Goal: Find specific page/section: Find specific page/section

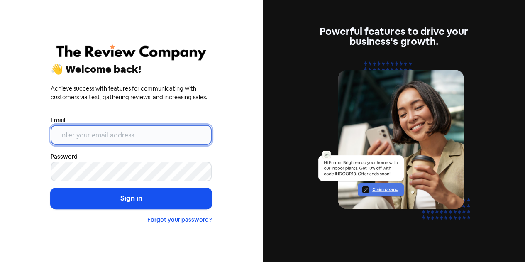
click at [97, 131] on input "email" at bounding box center [131, 135] width 161 height 20
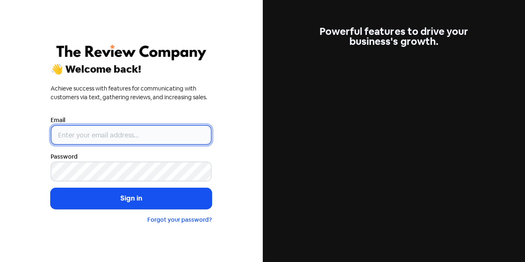
type input "[EMAIL_ADDRESS][MEDICAL_DATA][DOMAIN_NAME]"
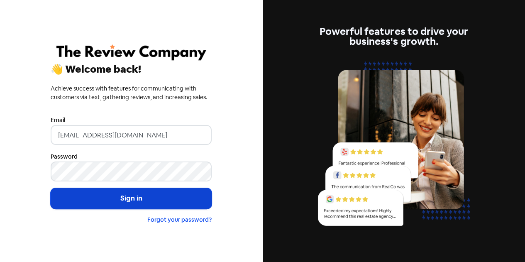
click at [120, 203] on button "Sign in" at bounding box center [131, 198] width 161 height 21
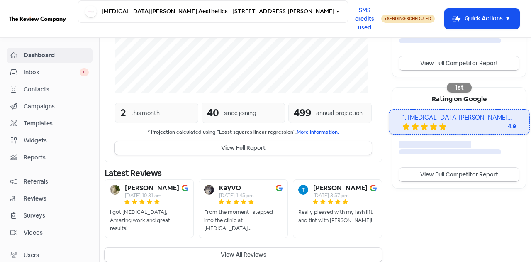
scroll to position [226, 0]
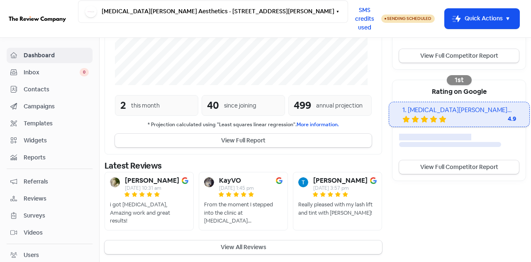
click at [257, 246] on button "View All Reviews" at bounding box center [242, 247] width 277 height 14
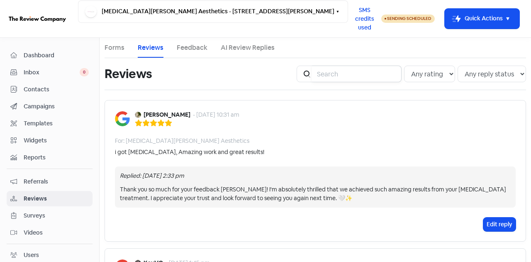
click at [340, 76] on input "search" at bounding box center [357, 74] width 90 height 17
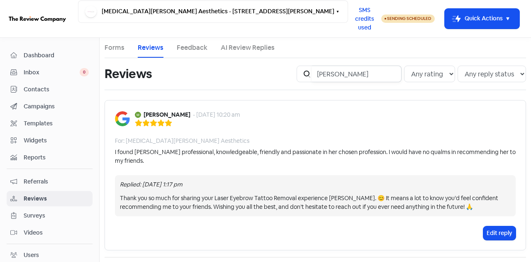
type input "[PERSON_NAME]"
click at [32, 70] on span "Inbox" at bounding box center [52, 72] width 56 height 9
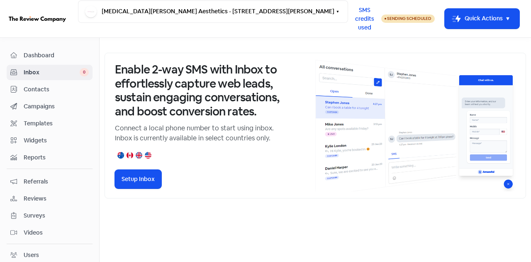
click at [52, 55] on span "Dashboard" at bounding box center [56, 55] width 65 height 9
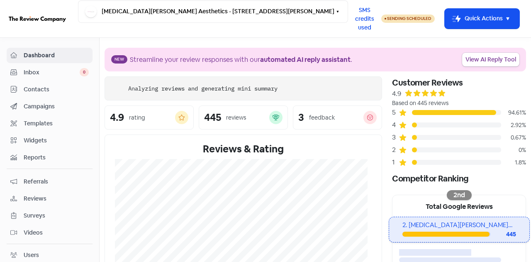
click at [36, 90] on span "Contacts" at bounding box center [56, 89] width 65 height 9
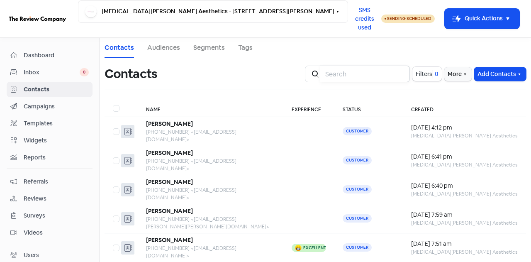
click at [332, 77] on input "search" at bounding box center [365, 74] width 90 height 17
type input "[EMAIL_ADDRESS][DOMAIN_NAME]"
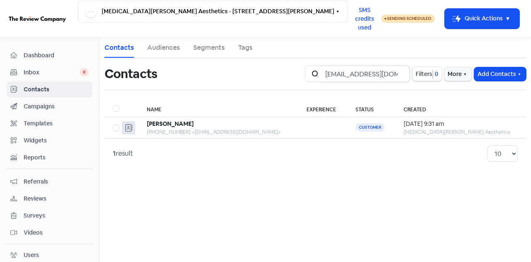
click at [401, 75] on input "[EMAIL_ADDRESS][DOMAIN_NAME]" at bounding box center [365, 74] width 90 height 17
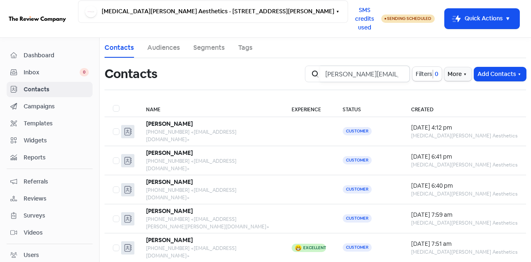
scroll to position [0, 2]
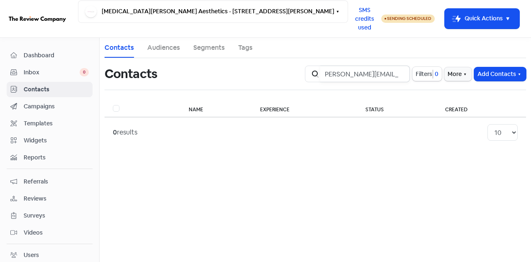
type input "[PERSON_NAME][EMAIL_ADDRESS][PERSON_NAME][DOMAIN_NAME]"
click at [398, 74] on input "[PERSON_NAME][EMAIL_ADDRESS][PERSON_NAME][DOMAIN_NAME]" at bounding box center [365, 74] width 90 height 17
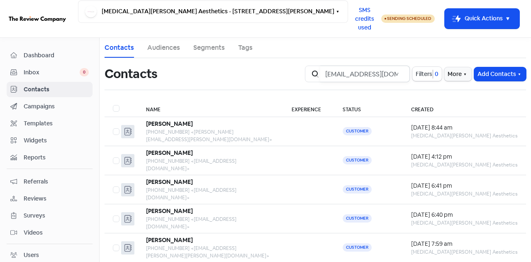
scroll to position [0, 15]
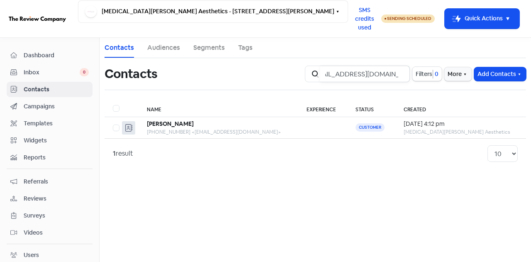
type input "[EMAIL_ADDRESS][DOMAIN_NAME]"
click at [396, 71] on input "[EMAIL_ADDRESS][DOMAIN_NAME]" at bounding box center [365, 74] width 90 height 17
click at [398, 73] on input "[EMAIL_ADDRESS][DOMAIN_NAME]" at bounding box center [365, 74] width 90 height 17
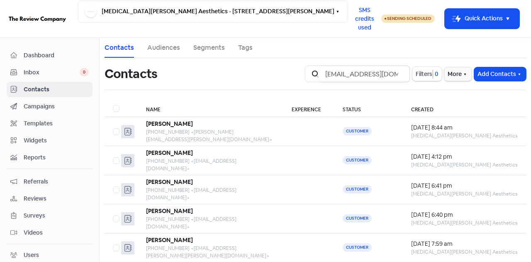
scroll to position [0, 18]
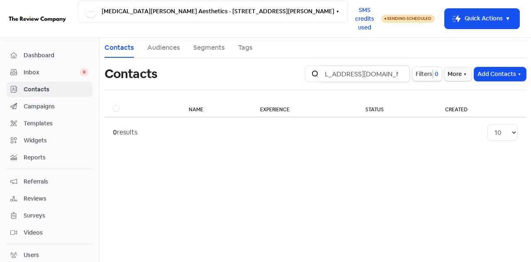
type input "[EMAIL_ADDRESS][DOMAIN_NAME]"
click at [398, 73] on input "[EMAIL_ADDRESS][DOMAIN_NAME]" at bounding box center [365, 74] width 90 height 17
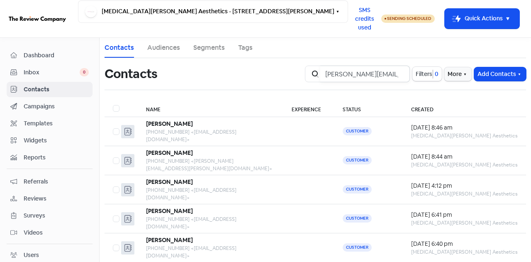
scroll to position [0, 20]
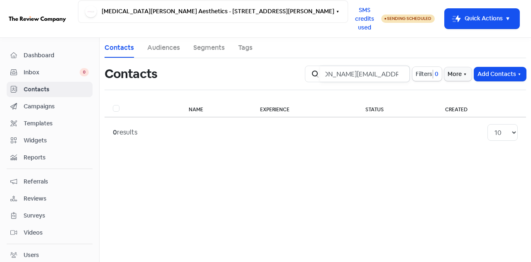
type input "[PERSON_NAME][EMAIL_ADDRESS][DOMAIN_NAME]"
